Goal: Task Accomplishment & Management: Complete application form

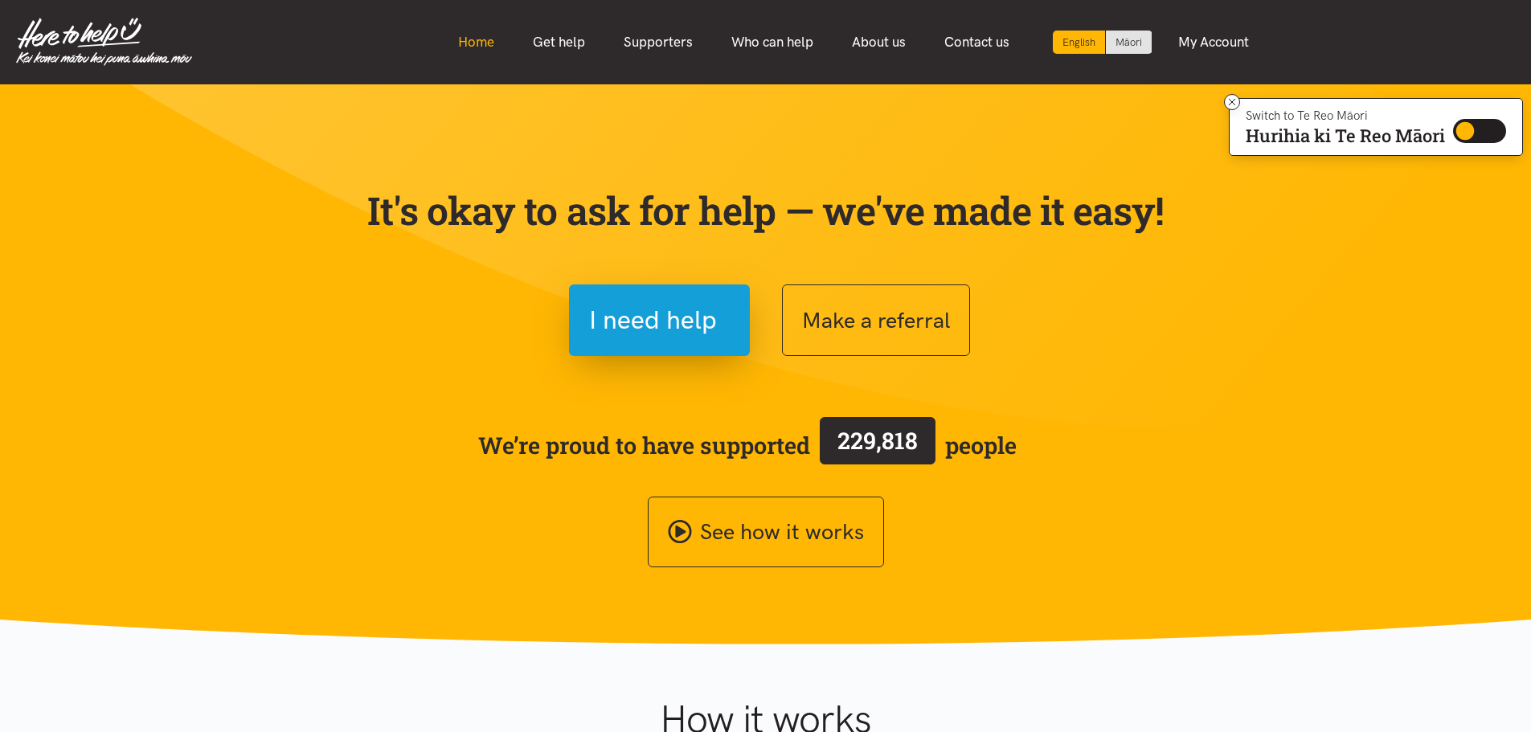
click at [468, 41] on link "Home" at bounding box center [476, 42] width 75 height 35
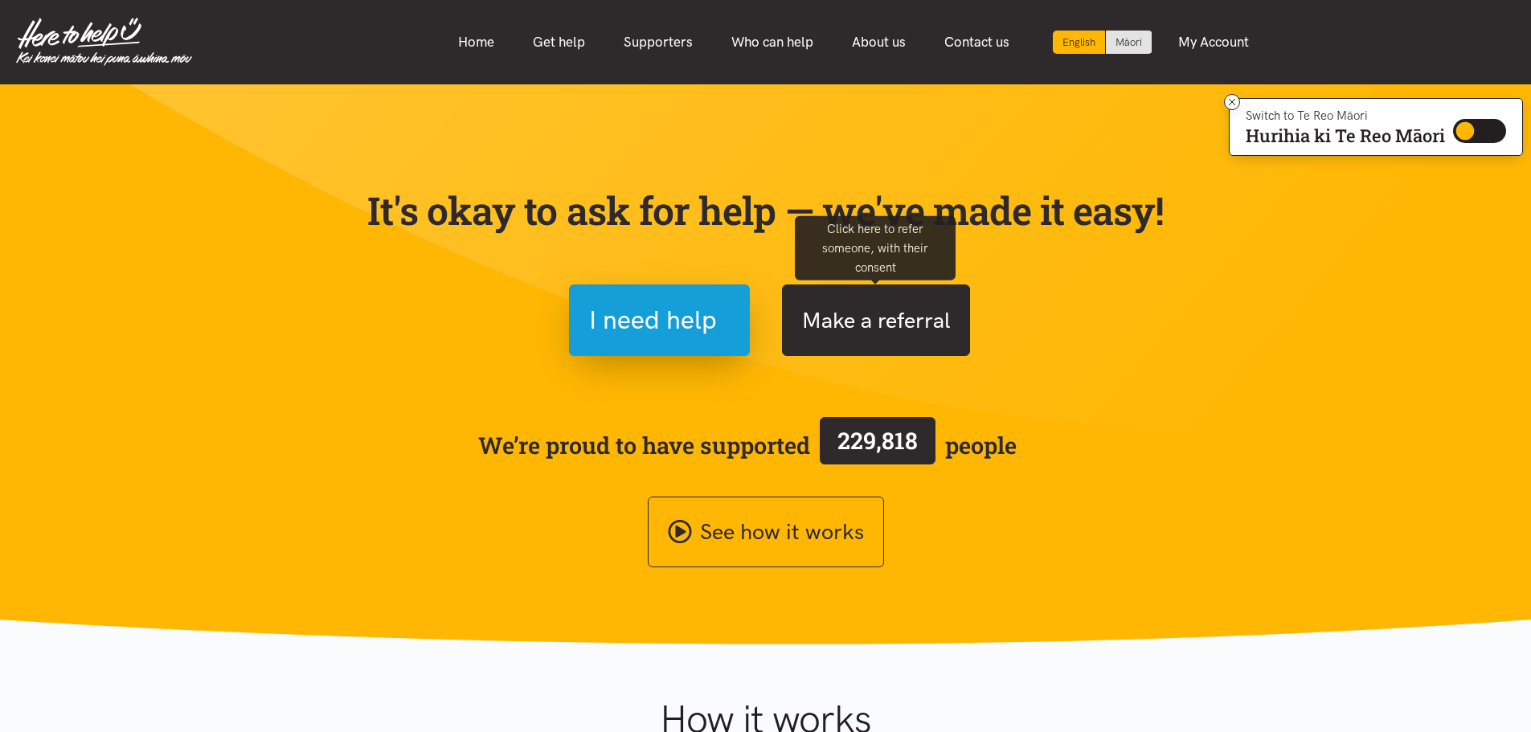
click at [832, 326] on button "Make a referral" at bounding box center [876, 320] width 188 height 72
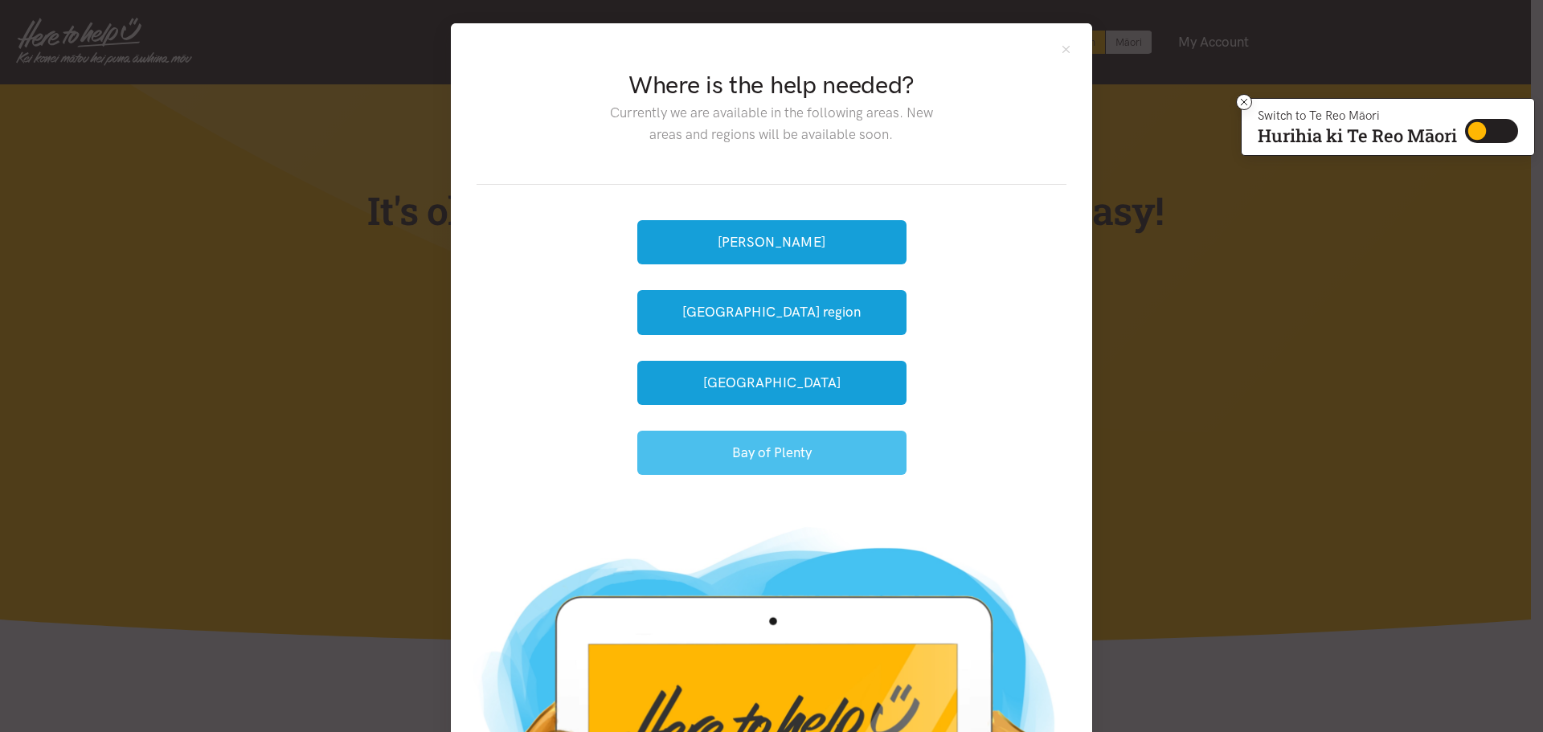
click at [793, 442] on button "Bay of Plenty" at bounding box center [771, 453] width 269 height 44
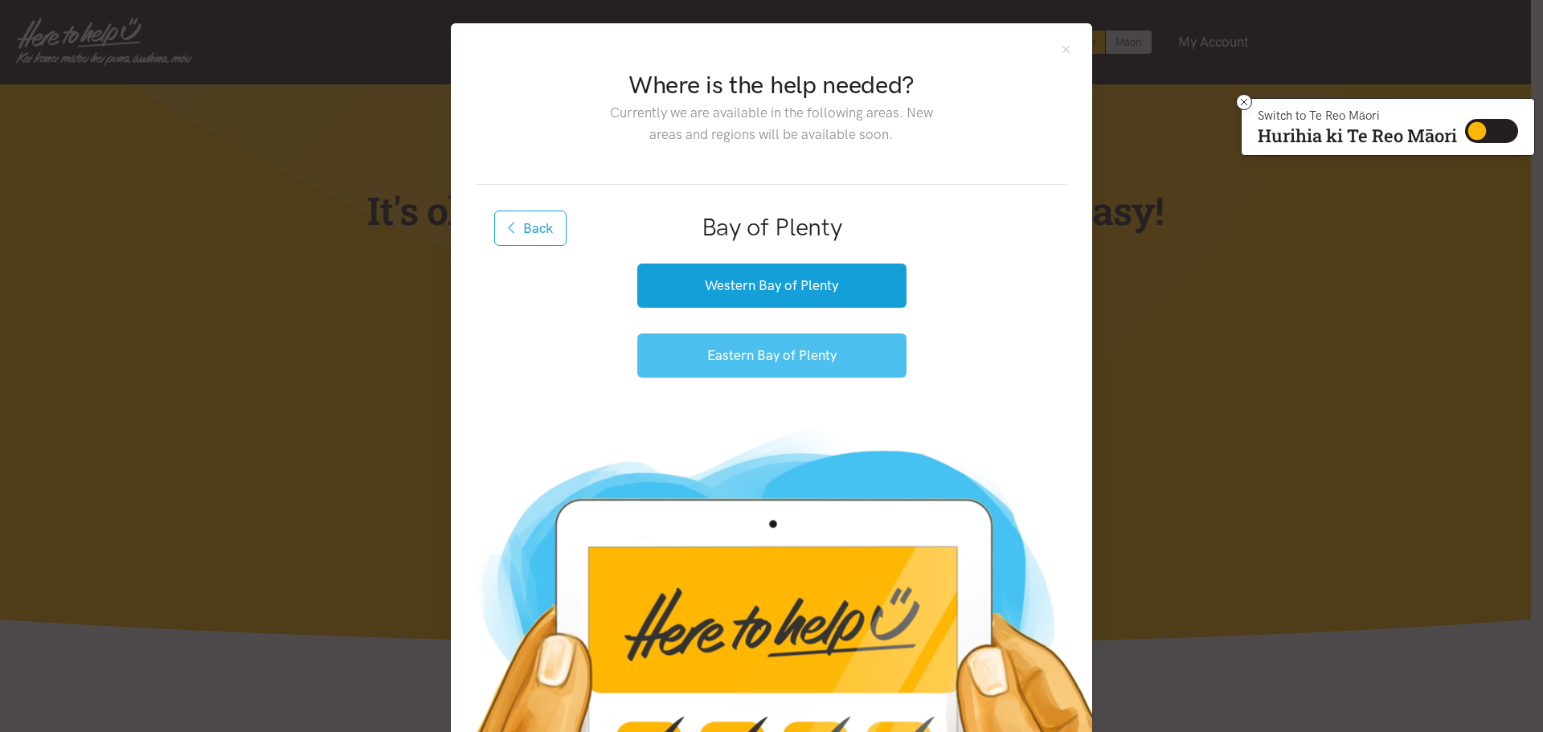
click at [764, 362] on button "Eastern Bay of Plenty" at bounding box center [771, 355] width 269 height 44
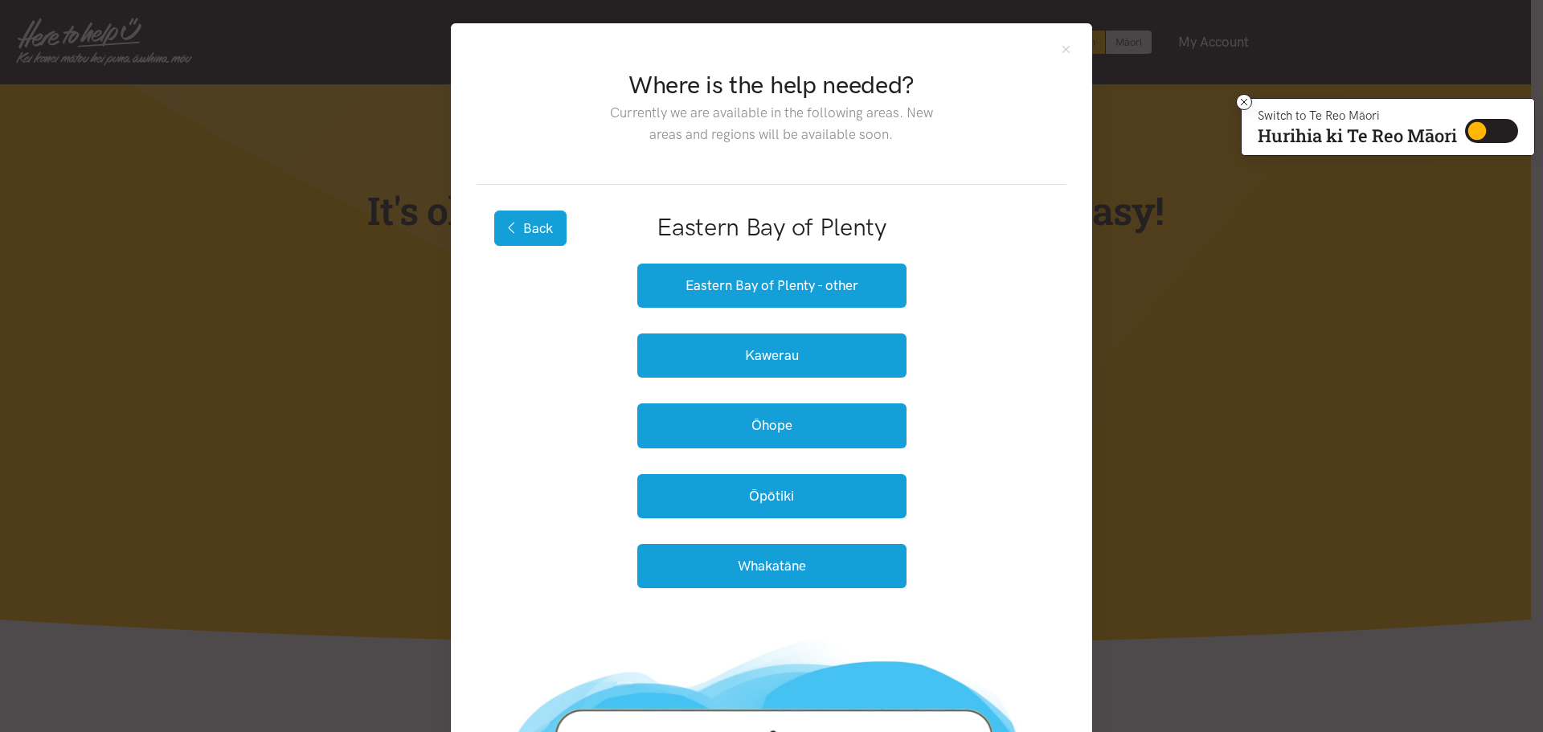
click at [522, 227] on button "Back" at bounding box center [530, 228] width 72 height 35
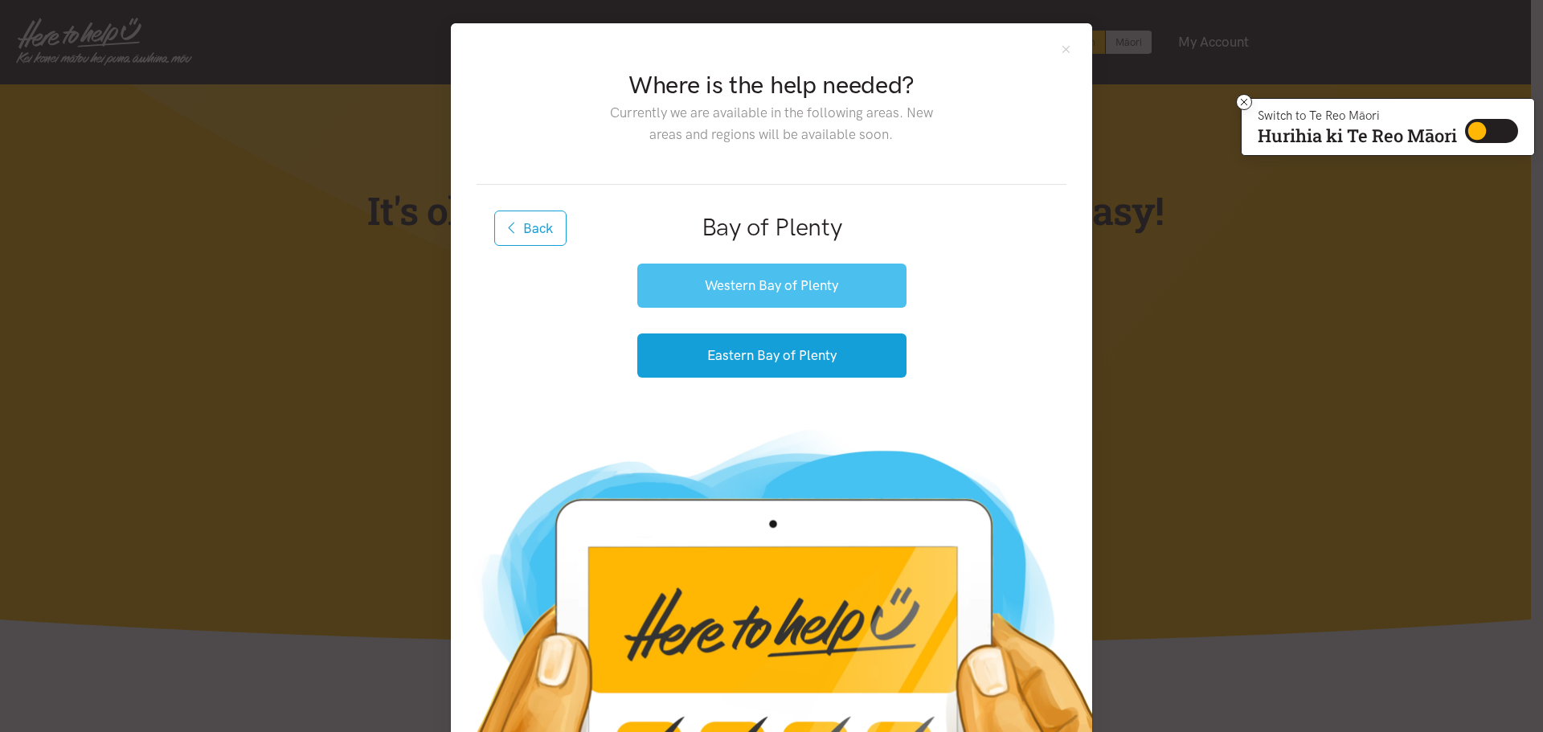
click at [747, 288] on button "Western Bay of Plenty" at bounding box center [771, 286] width 269 height 44
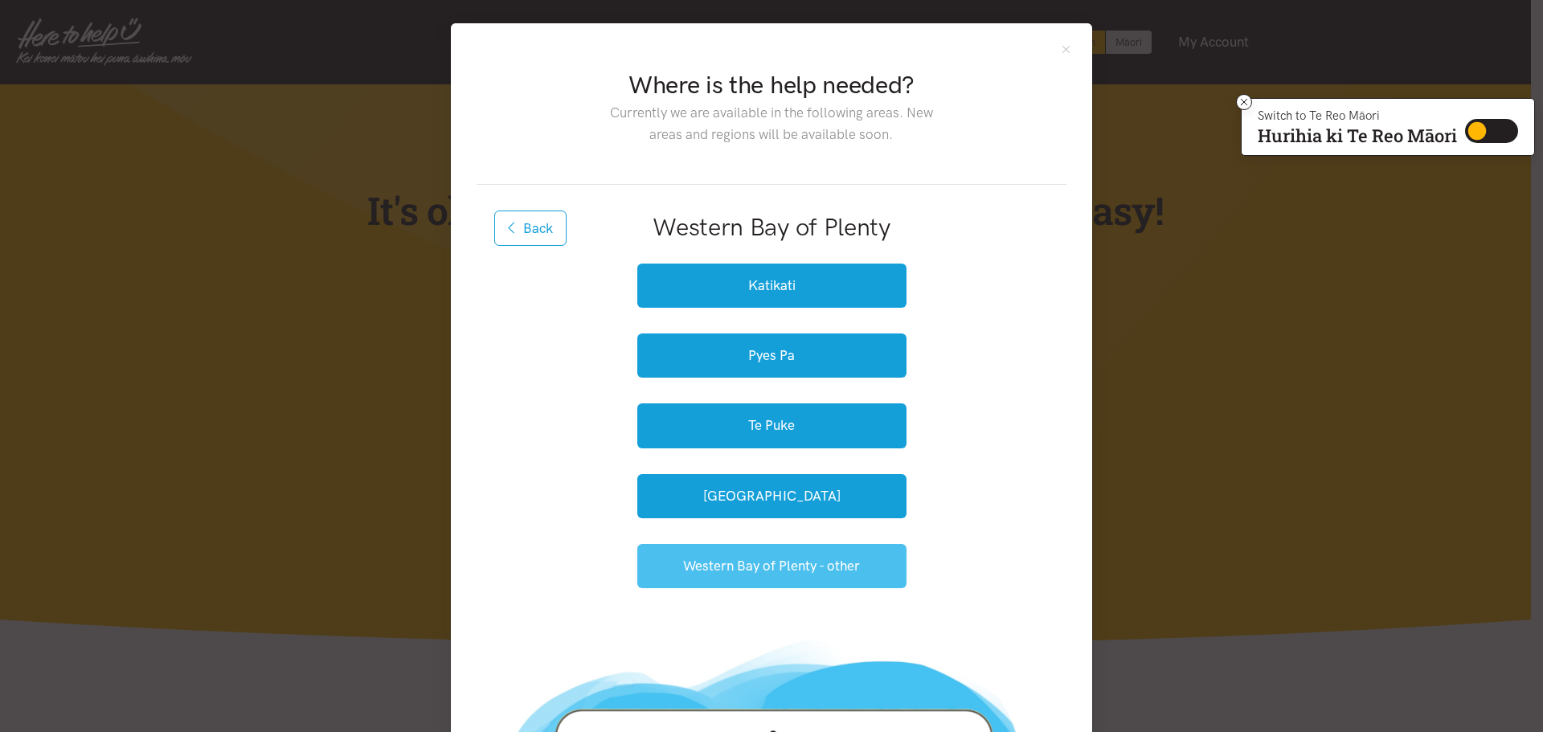
click at [744, 565] on button "Western Bay of Plenty - other" at bounding box center [771, 566] width 269 height 44
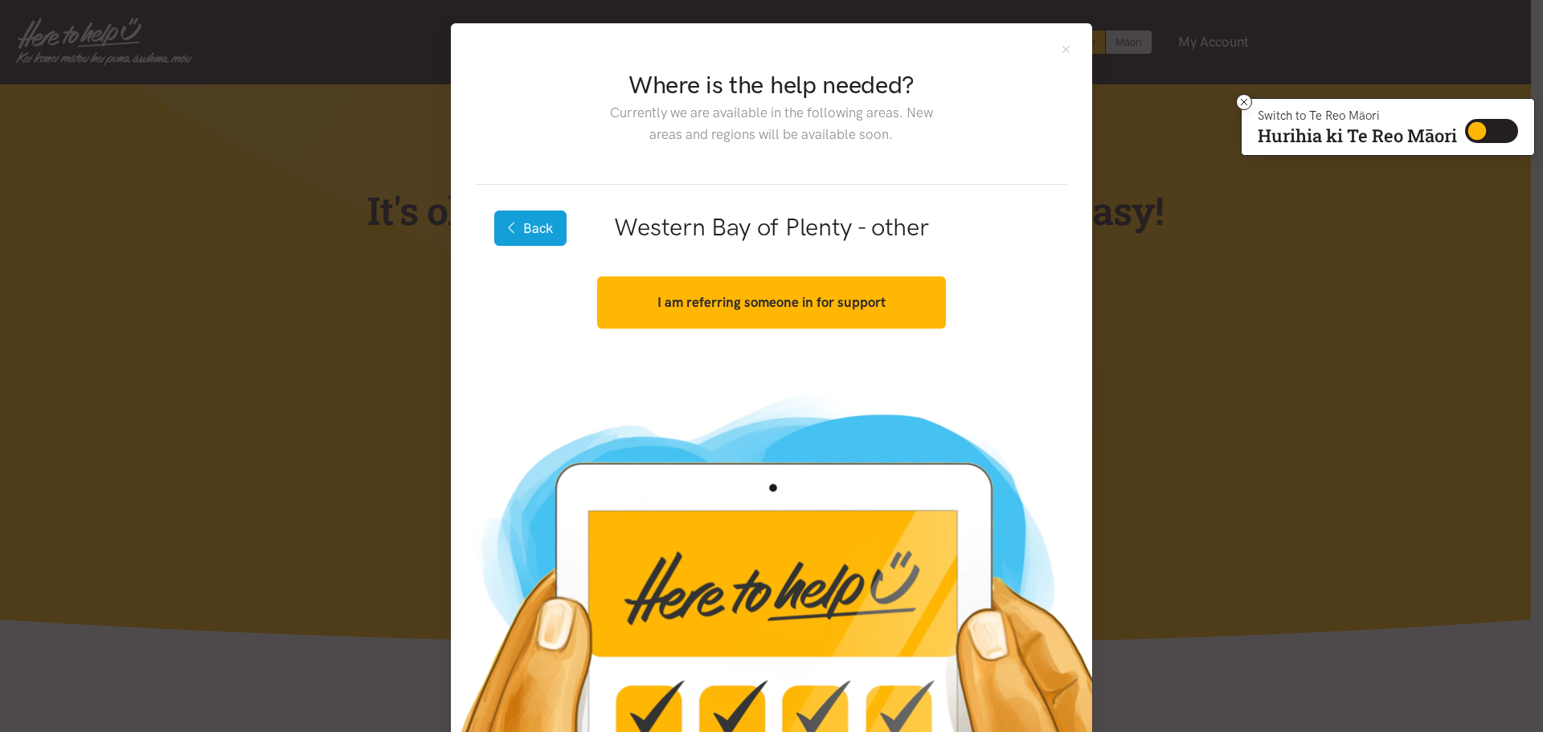
click at [518, 225] on button "Back" at bounding box center [530, 228] width 72 height 35
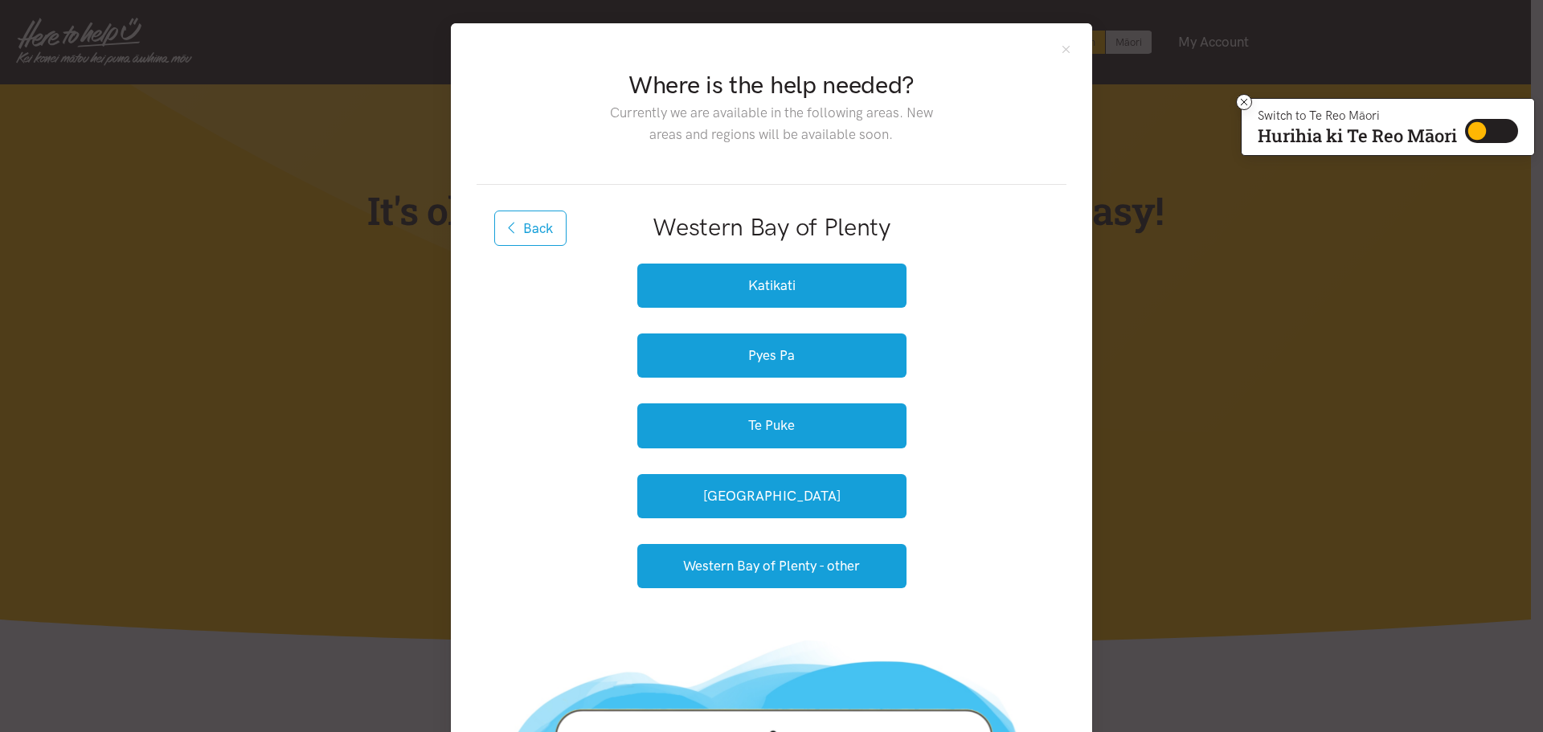
click at [518, 226] on button "Back" at bounding box center [530, 228] width 72 height 35
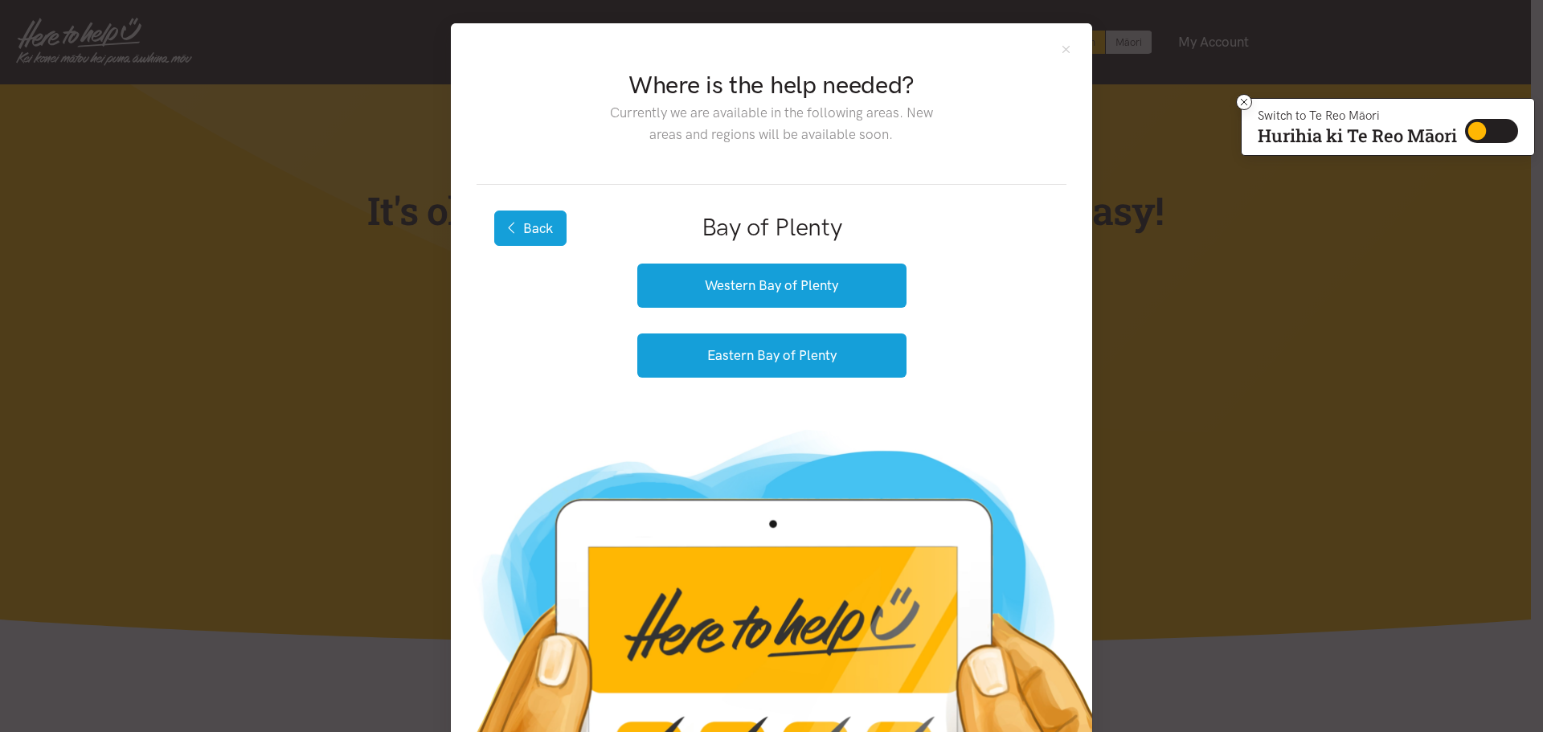
click at [516, 229] on button "Back" at bounding box center [530, 228] width 72 height 35
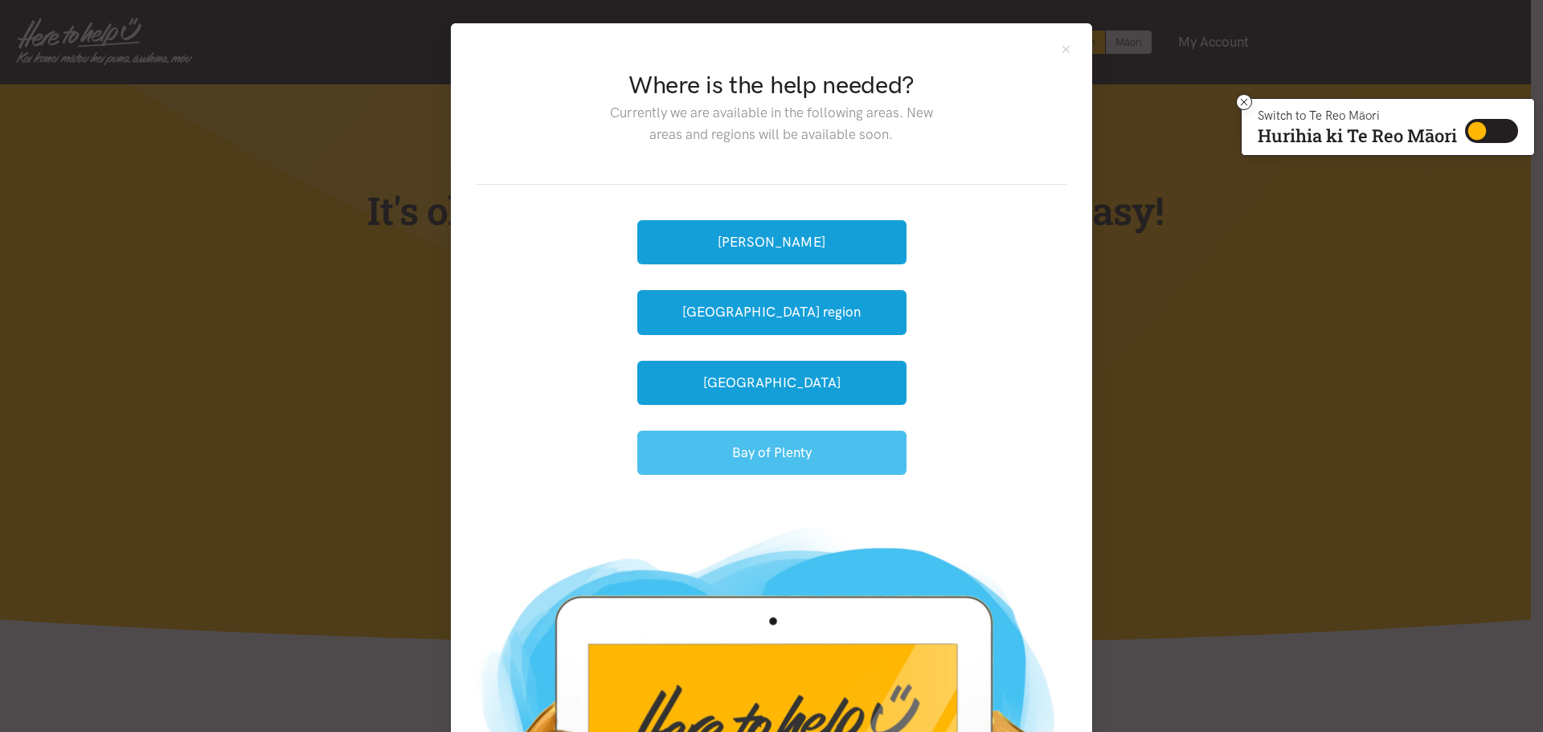
click at [780, 452] on button "Bay of Plenty" at bounding box center [771, 453] width 269 height 44
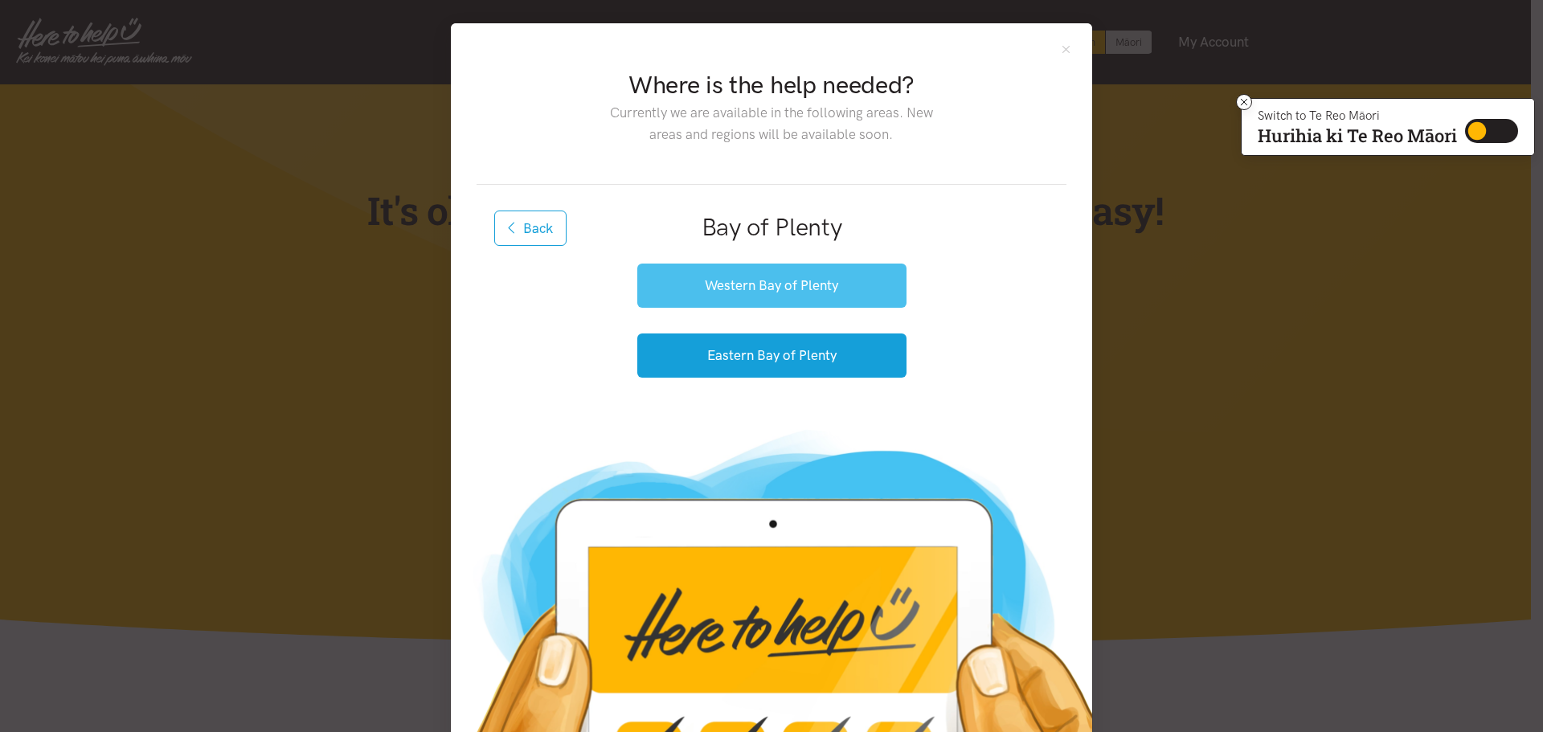
click at [787, 292] on button "Western Bay of Plenty" at bounding box center [771, 286] width 269 height 44
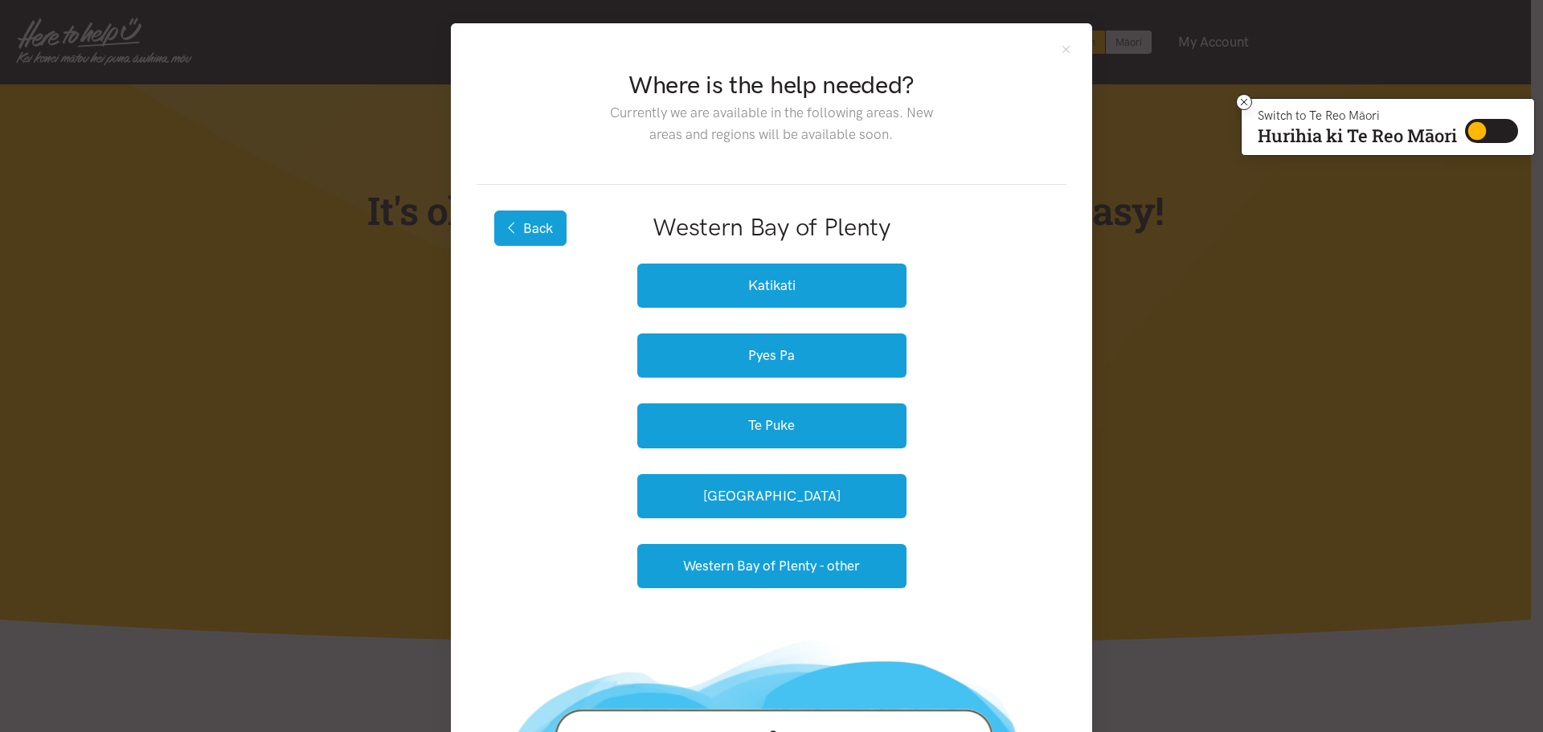
click at [538, 230] on button "Back" at bounding box center [530, 228] width 72 height 35
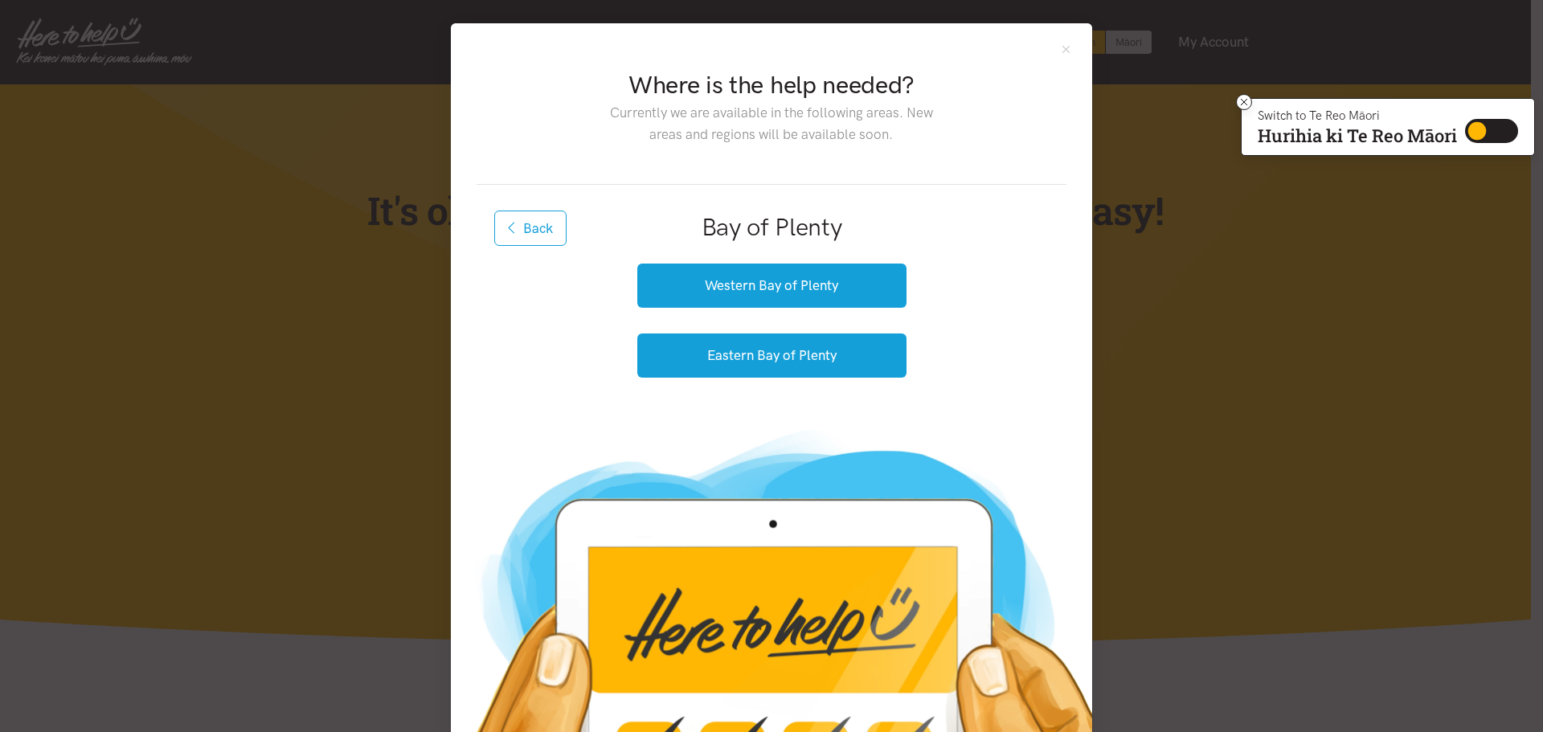
click at [538, 230] on button "Back" at bounding box center [530, 228] width 72 height 35
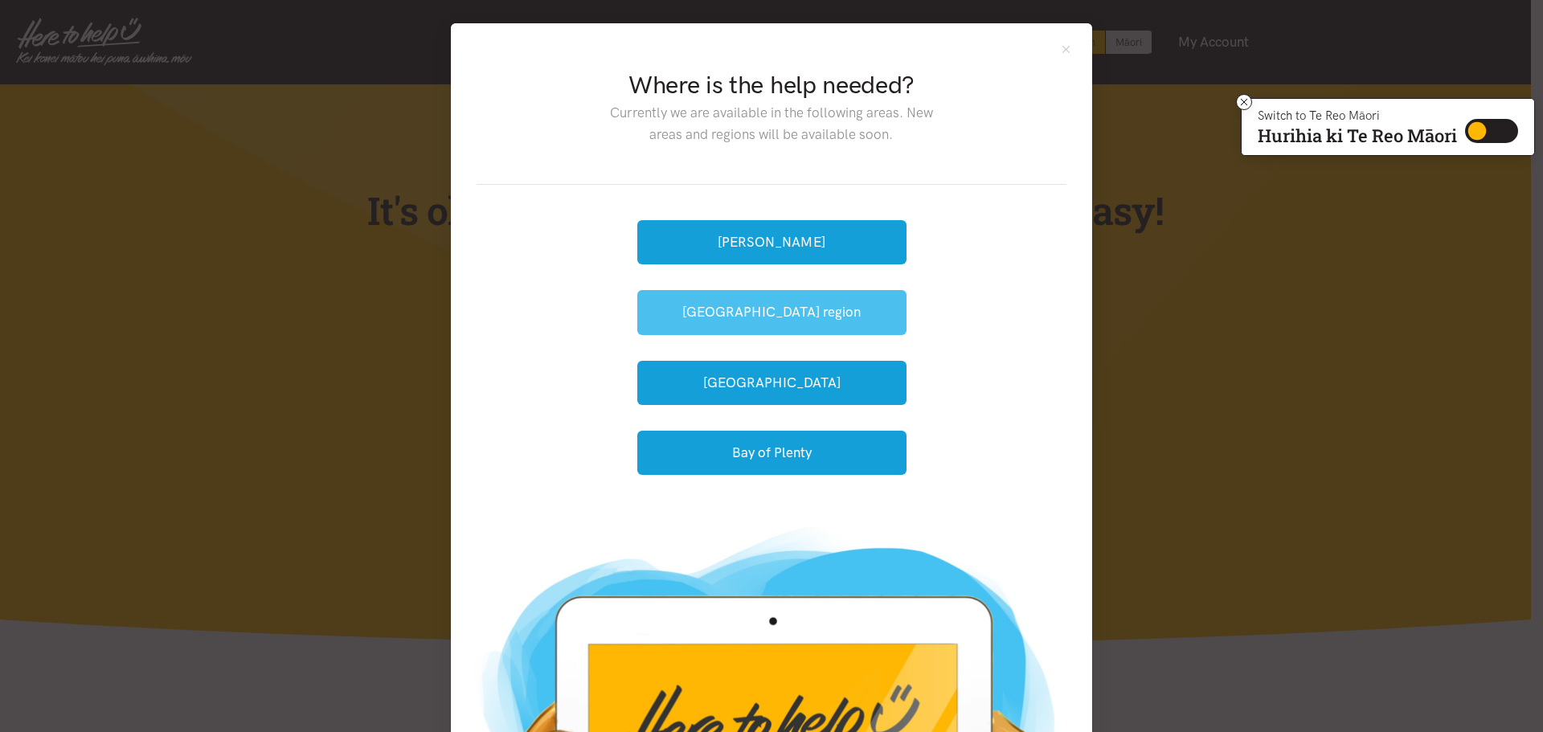
click at [783, 318] on button "[GEOGRAPHIC_DATA] region" at bounding box center [771, 312] width 269 height 44
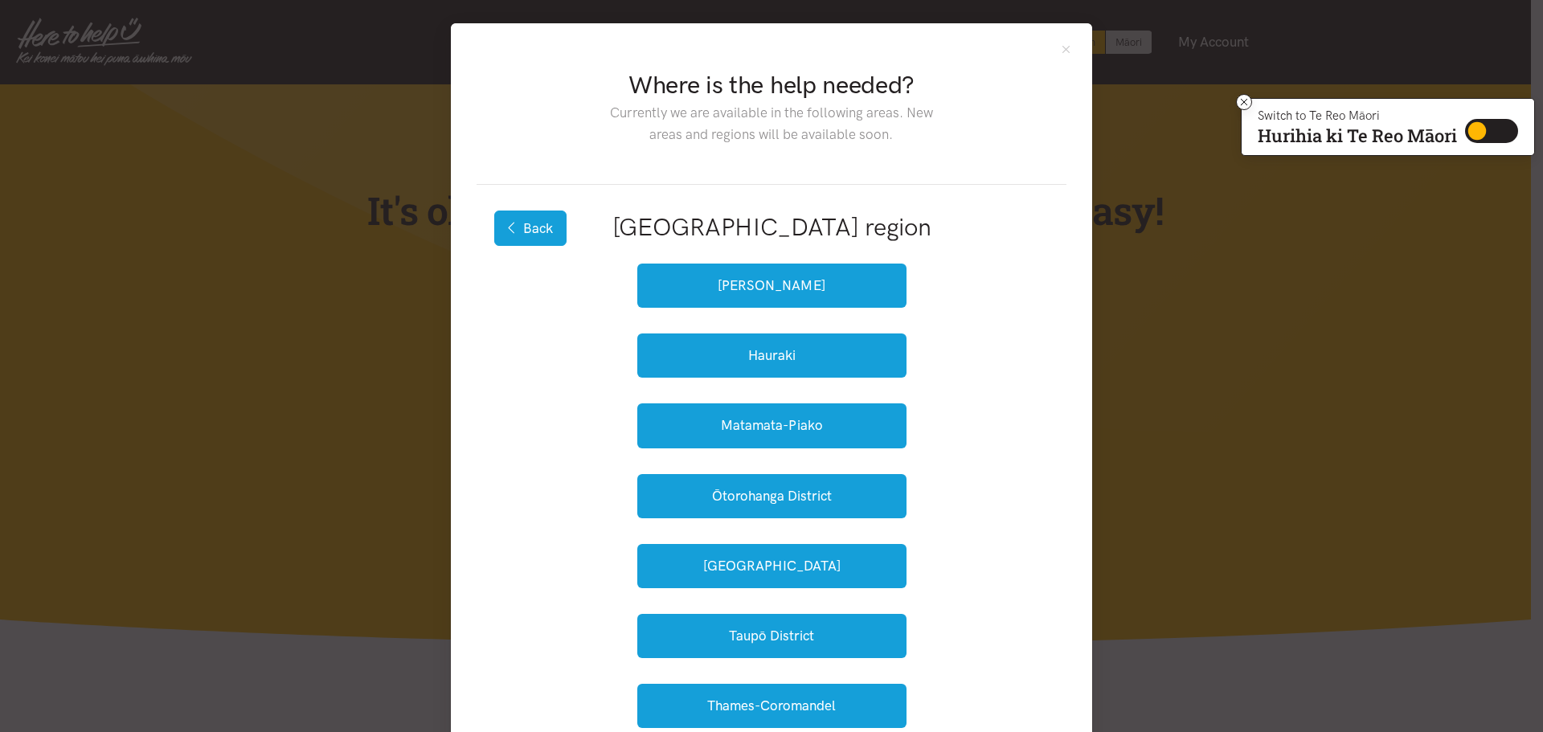
click at [541, 222] on button "Back" at bounding box center [530, 228] width 72 height 35
